Goal: Task Accomplishment & Management: Use online tool/utility

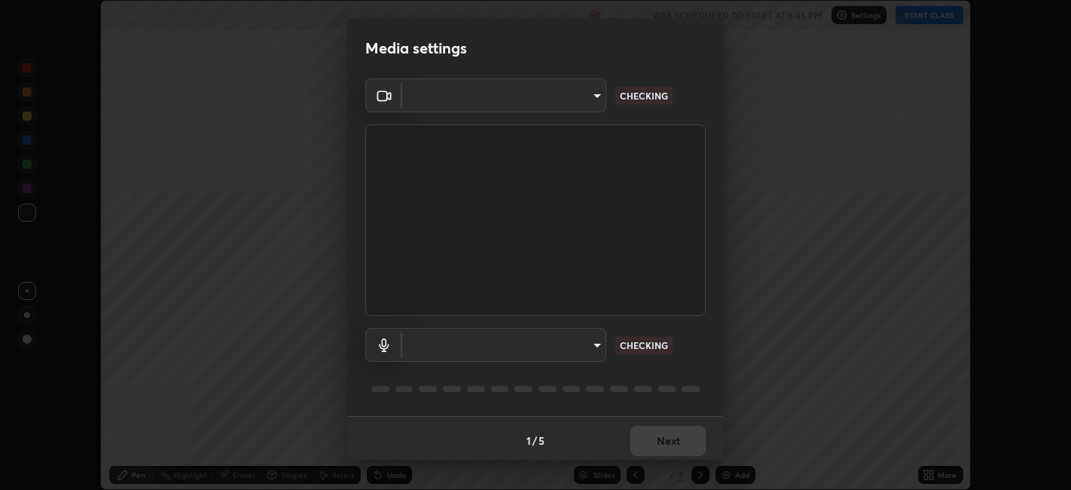
scroll to position [490, 1070]
type input "1de528119a0b81ba478796ac4abd92c2349c1052ef1694bd68d1f5f62aca1b52"
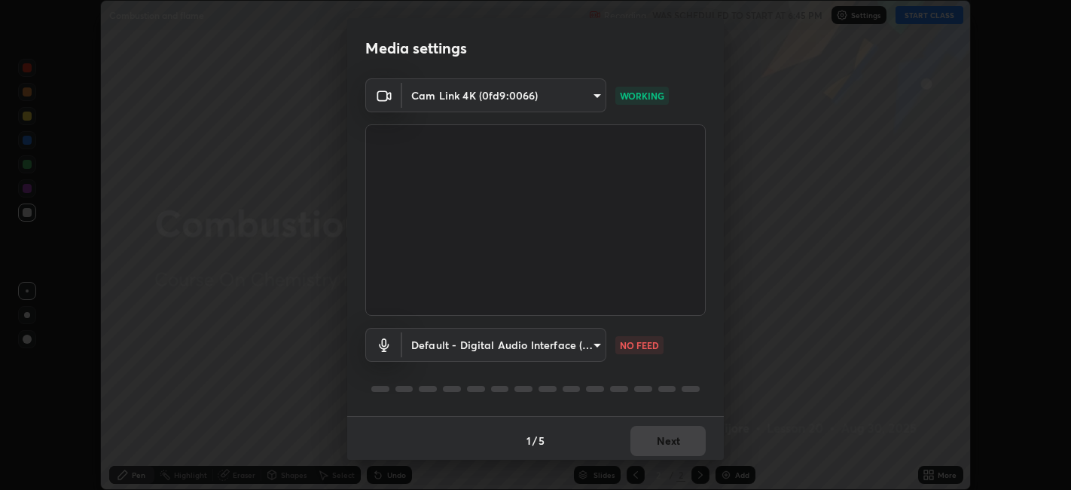
click at [451, 351] on body "Erase all Combustion and flame Recording WAS SCHEDULED TO START AT 6:45 PM Sett…" at bounding box center [535, 245] width 1071 height 490
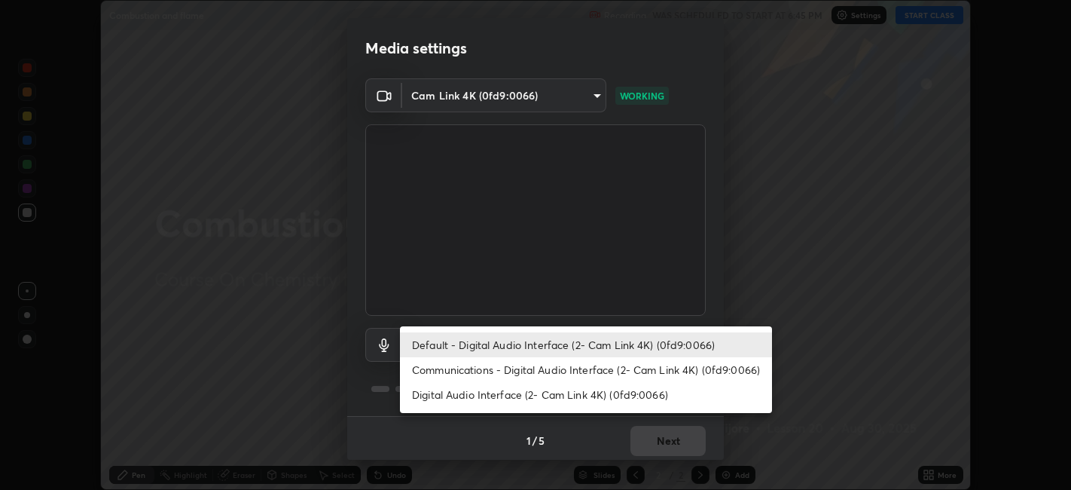
click at [431, 374] on li "Communications - Digital Audio Interface (2- Cam Link 4K) (0fd9:0066)" at bounding box center [586, 369] width 372 height 25
type input "communications"
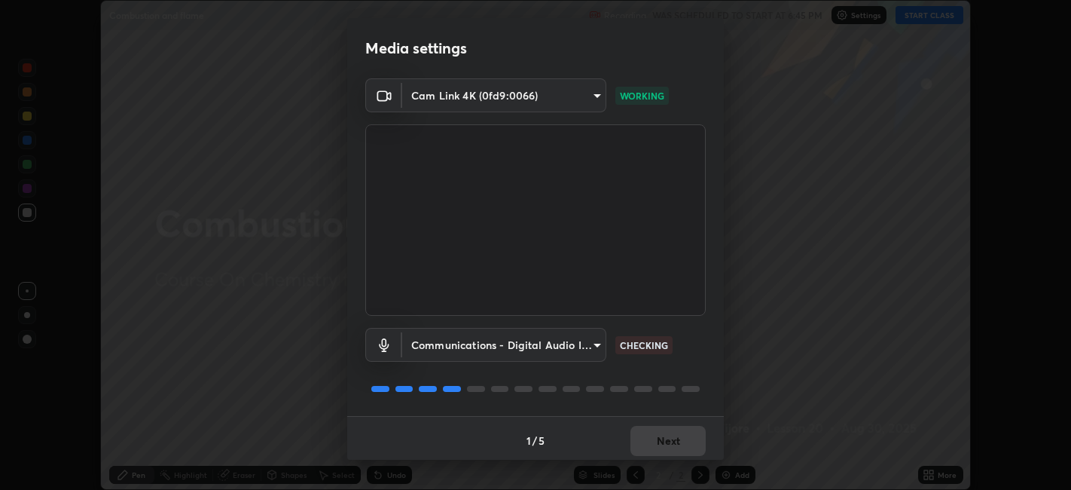
scroll to position [4, 0]
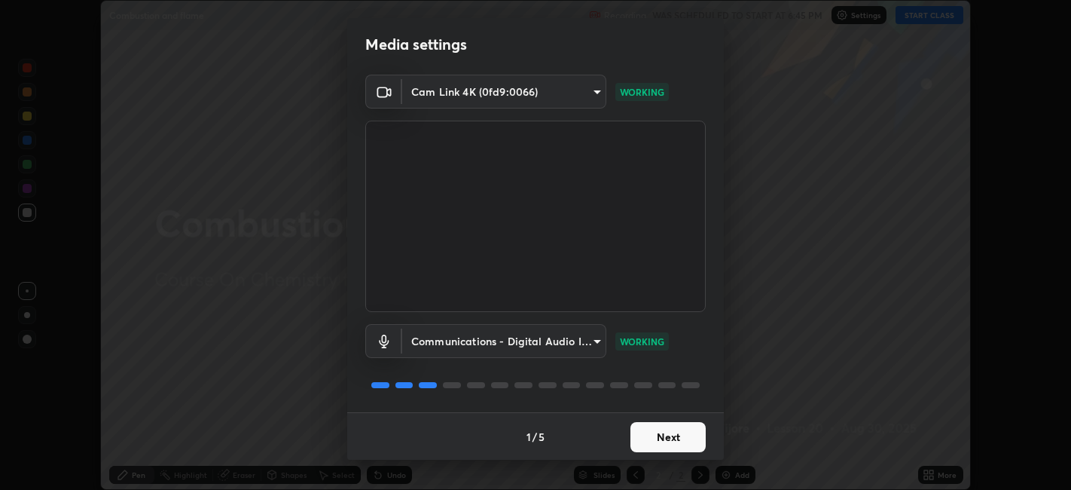
click at [643, 430] on button "Next" at bounding box center [668, 437] width 75 height 30
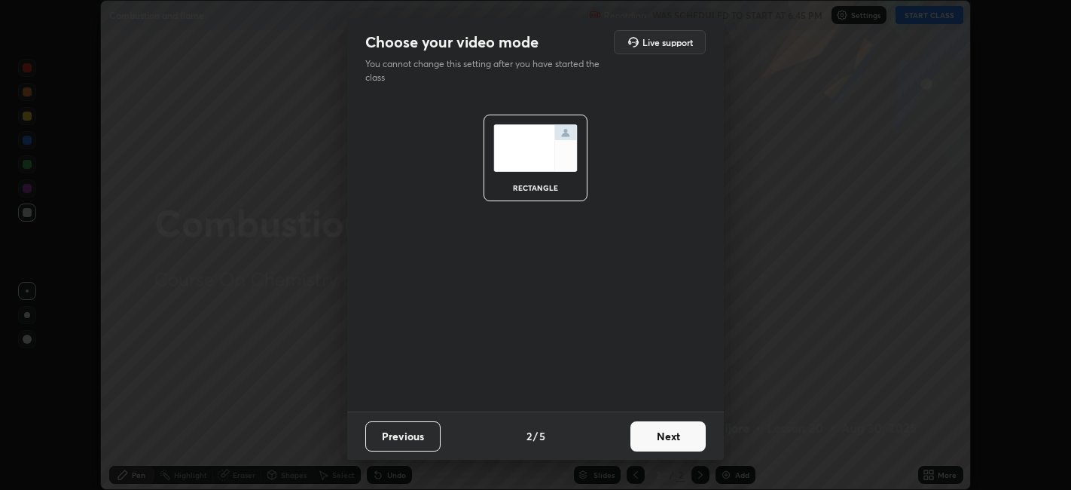
scroll to position [0, 0]
click at [665, 438] on button "Next" at bounding box center [668, 436] width 75 height 30
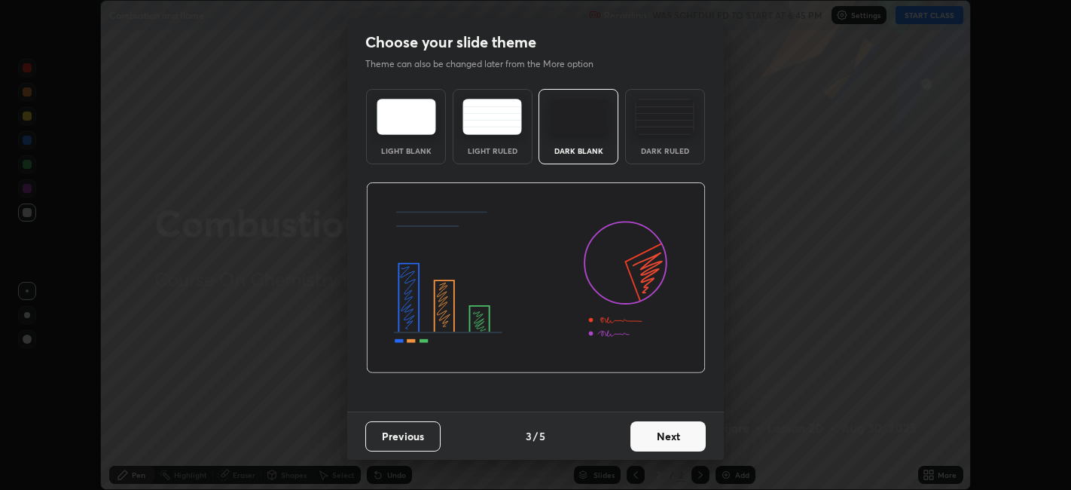
click at [657, 157] on div "Dark Ruled" at bounding box center [665, 126] width 80 height 75
click at [673, 441] on button "Next" at bounding box center [668, 436] width 75 height 30
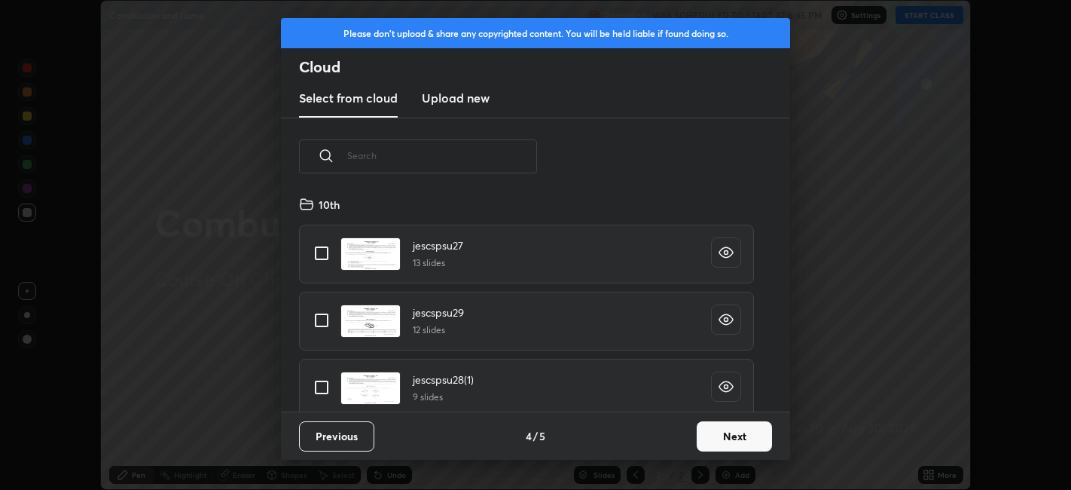
scroll to position [216, 484]
click at [309, 205] on icon "grid" at bounding box center [306, 204] width 15 height 15
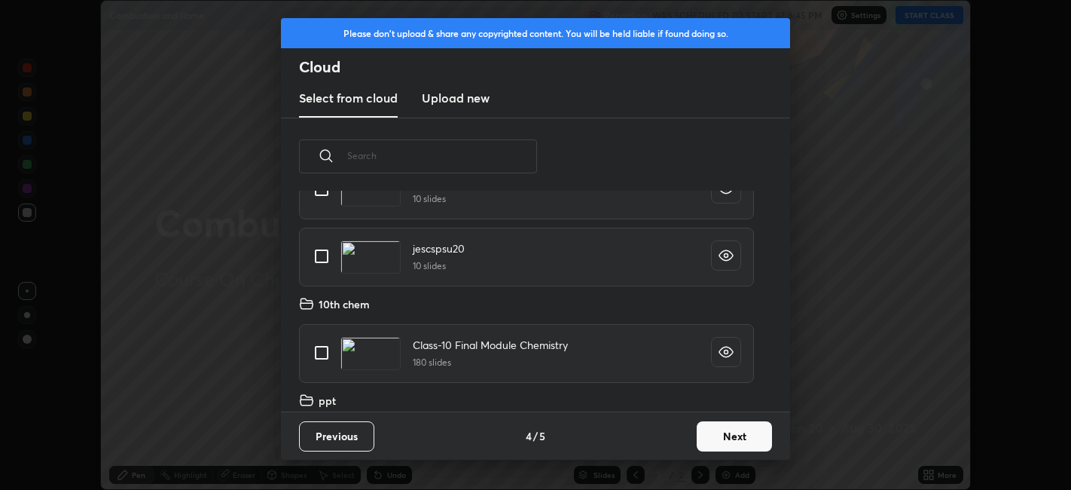
scroll to position [768, 0]
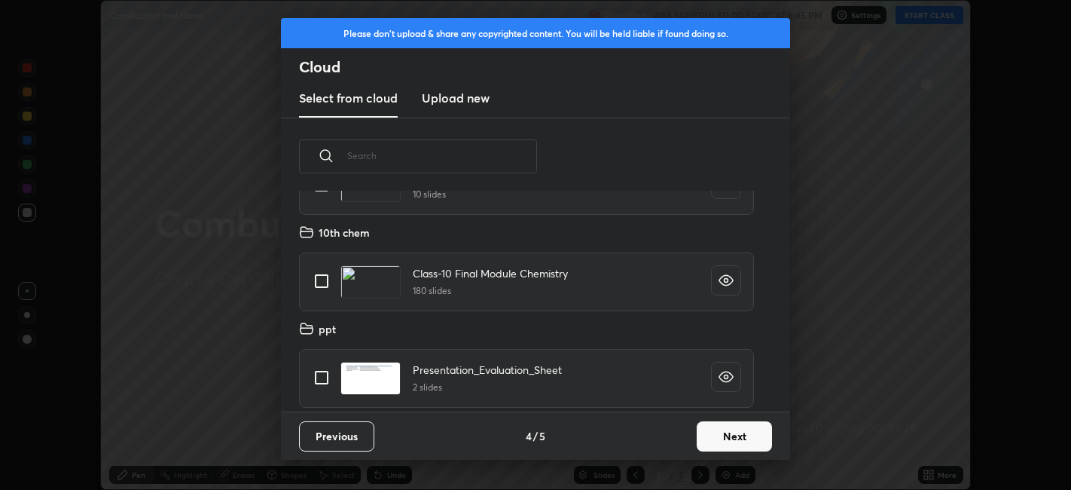
click at [325, 380] on input "grid" at bounding box center [322, 378] width 32 height 32
checkbox input "true"
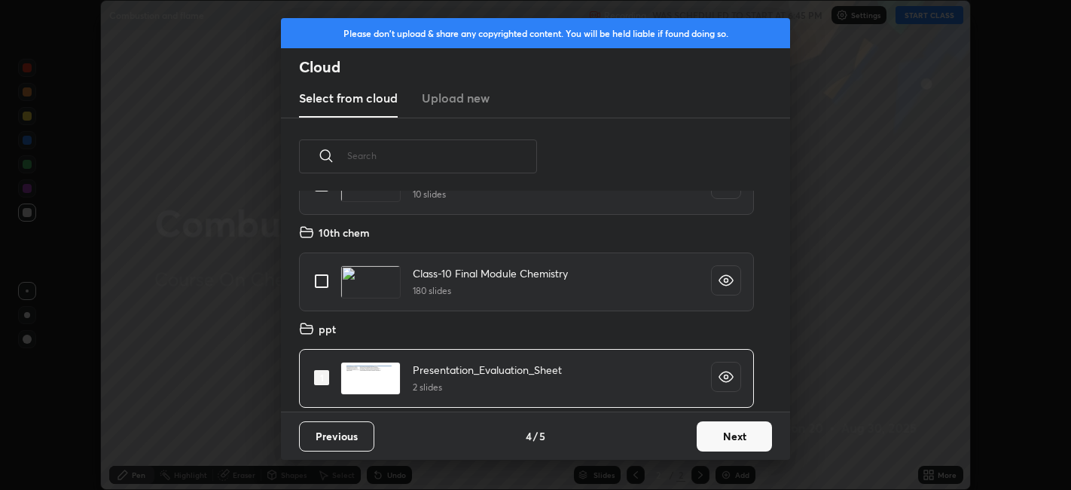
click at [708, 435] on button "Next" at bounding box center [734, 436] width 75 height 30
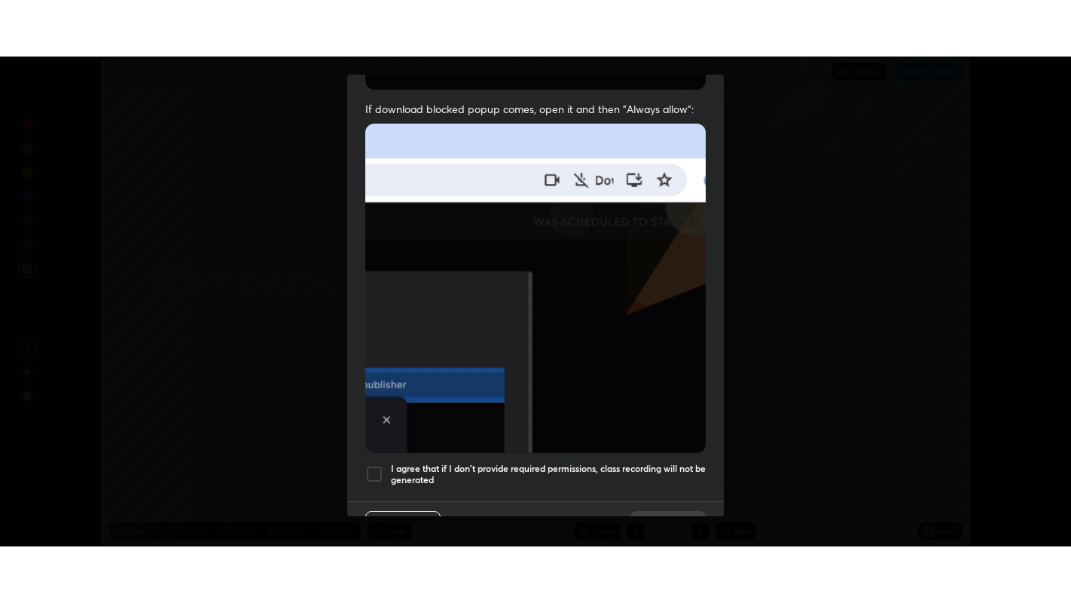
scroll to position [311, 0]
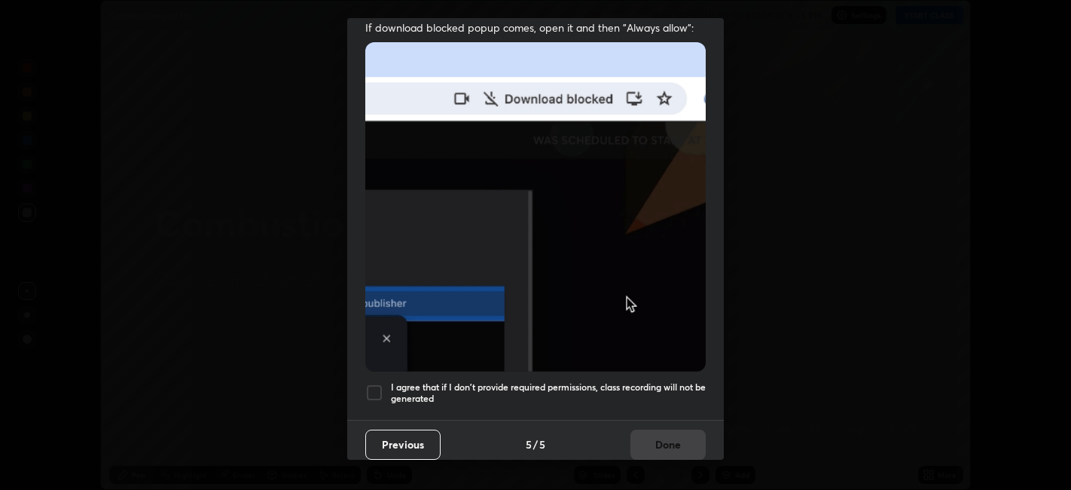
click at [546, 381] on h5 "I agree that if I don't provide required permissions, class recording will not …" at bounding box center [548, 392] width 315 height 23
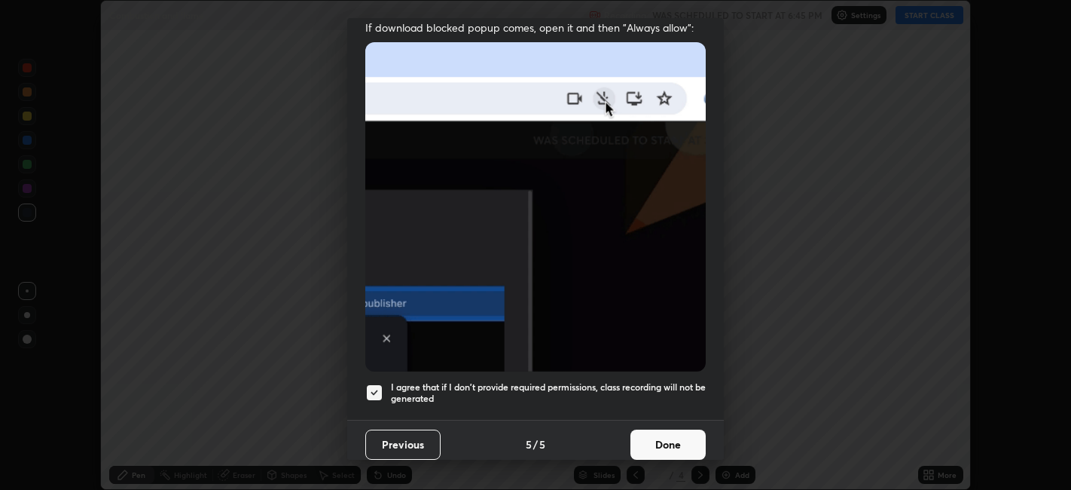
click at [647, 441] on button "Done" at bounding box center [668, 444] width 75 height 30
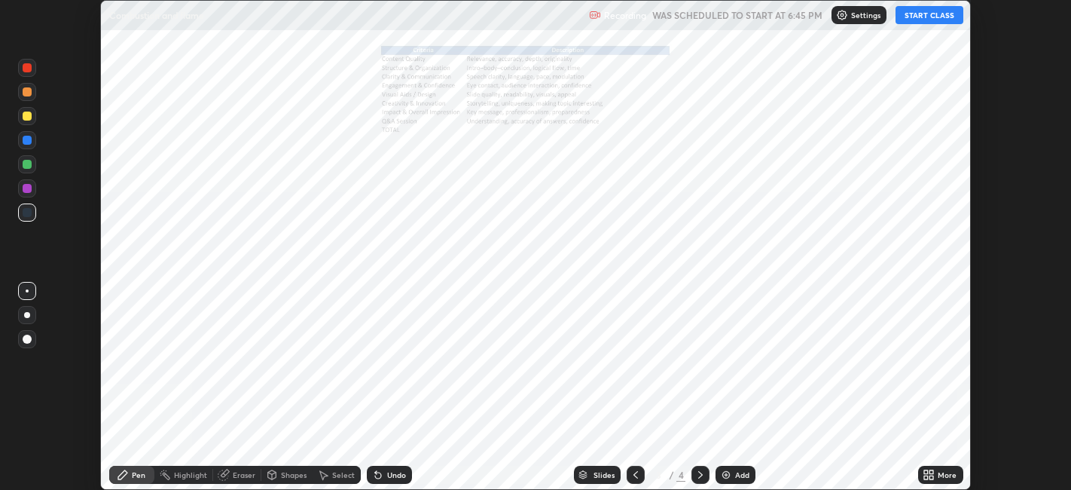
click at [722, 478] on img at bounding box center [726, 475] width 12 height 12
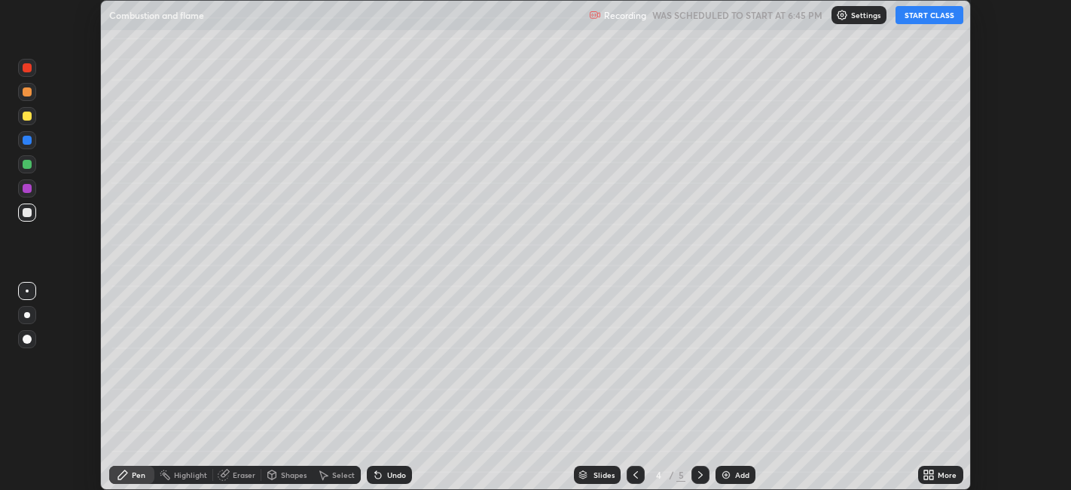
click at [917, 16] on button "START CLASS" at bounding box center [930, 15] width 68 height 18
click at [927, 474] on icon at bounding box center [926, 472] width 4 height 4
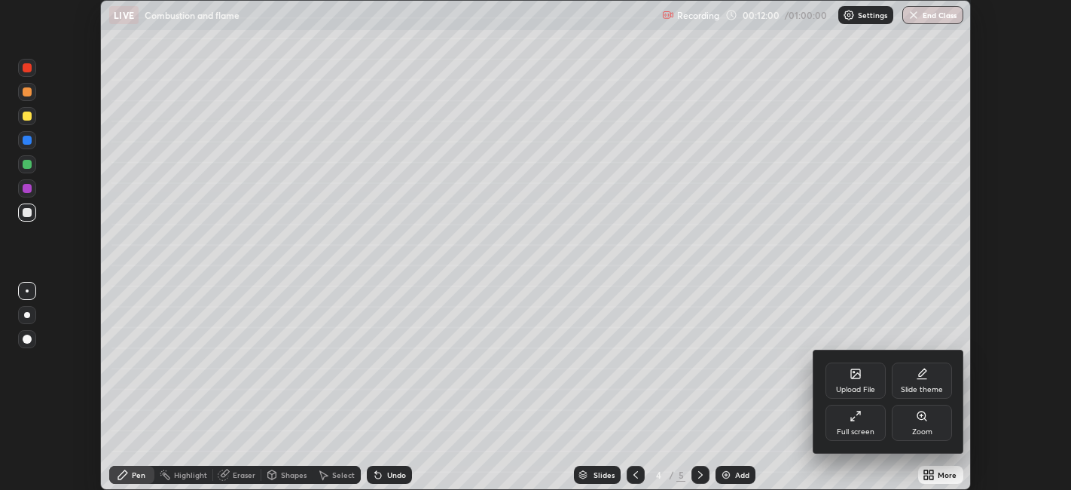
click at [857, 430] on div "Full screen" at bounding box center [856, 432] width 38 height 8
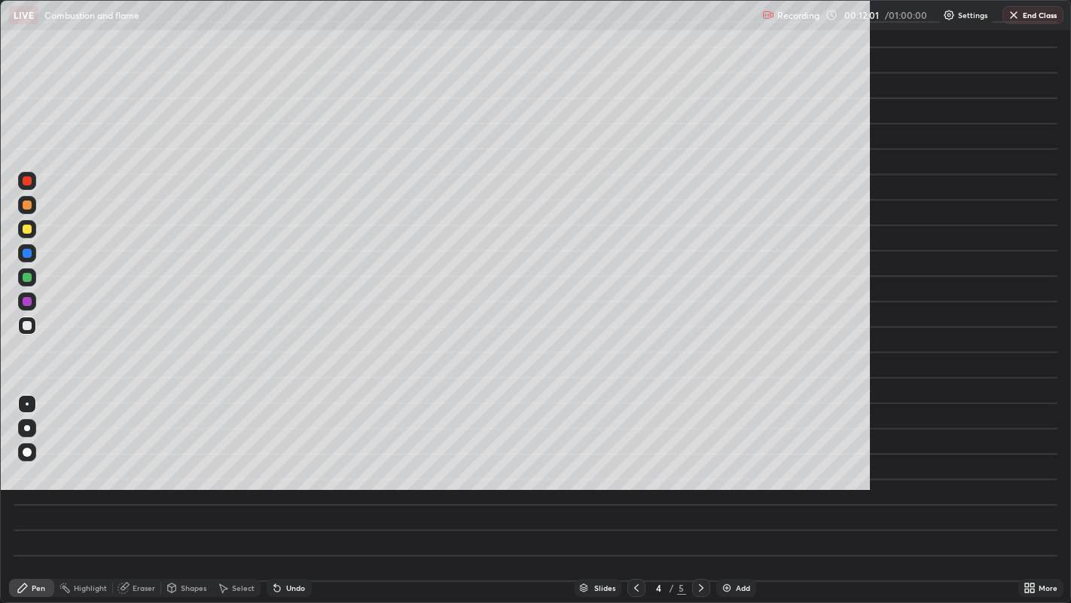
scroll to position [603, 1071]
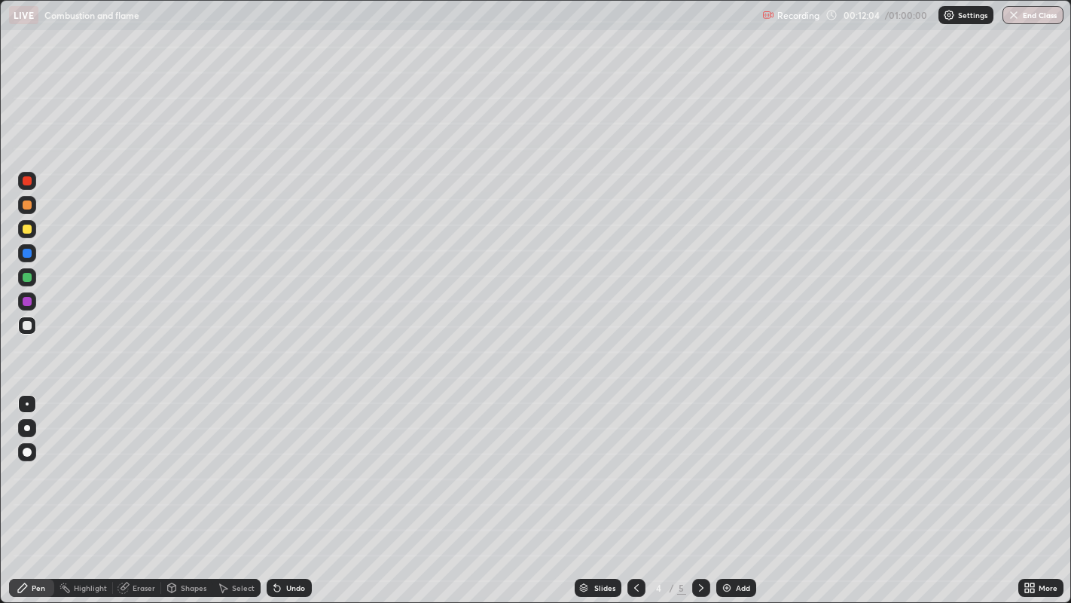
click at [134, 489] on div "Eraser" at bounding box center [144, 588] width 23 height 8
